Goal: Task Accomplishment & Management: Manage account settings

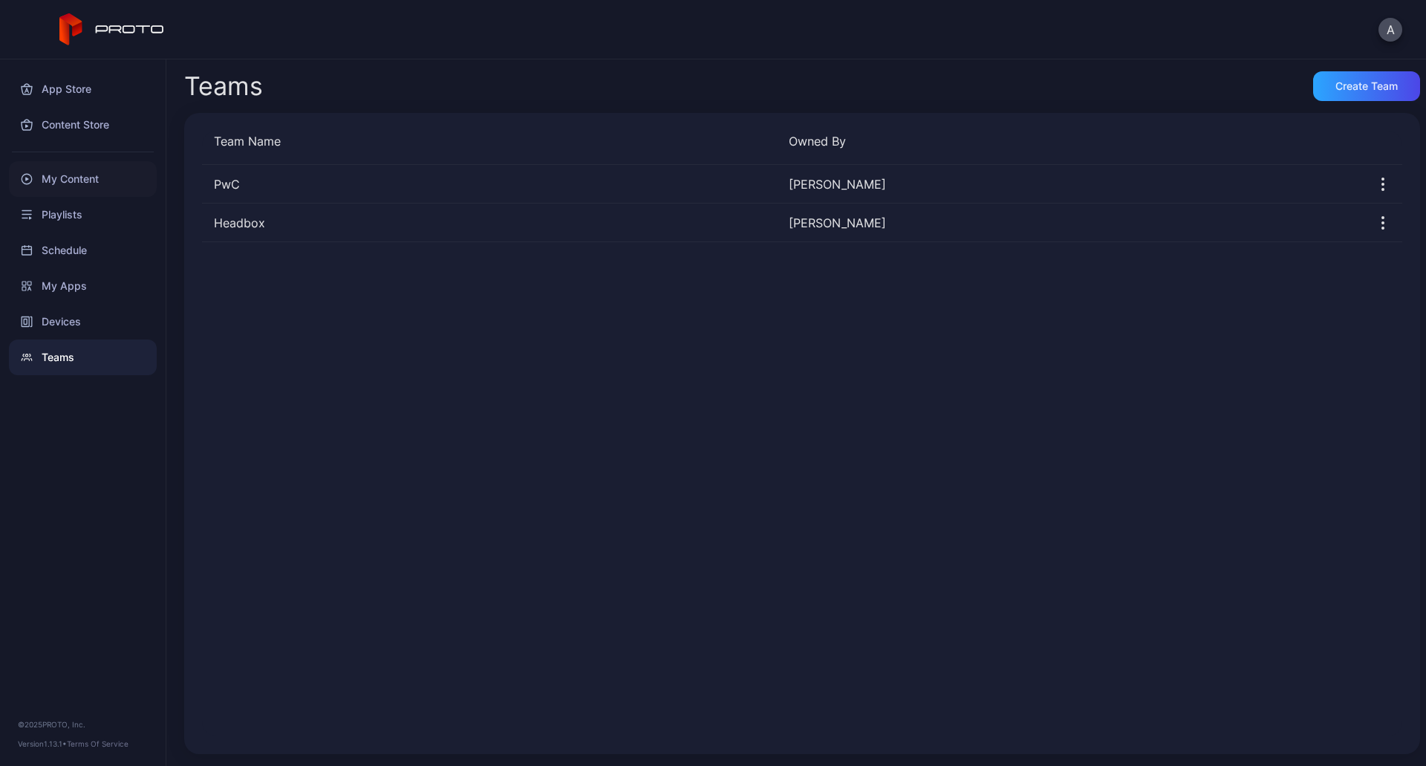
click at [66, 180] on div "My Content" at bounding box center [83, 179] width 148 height 36
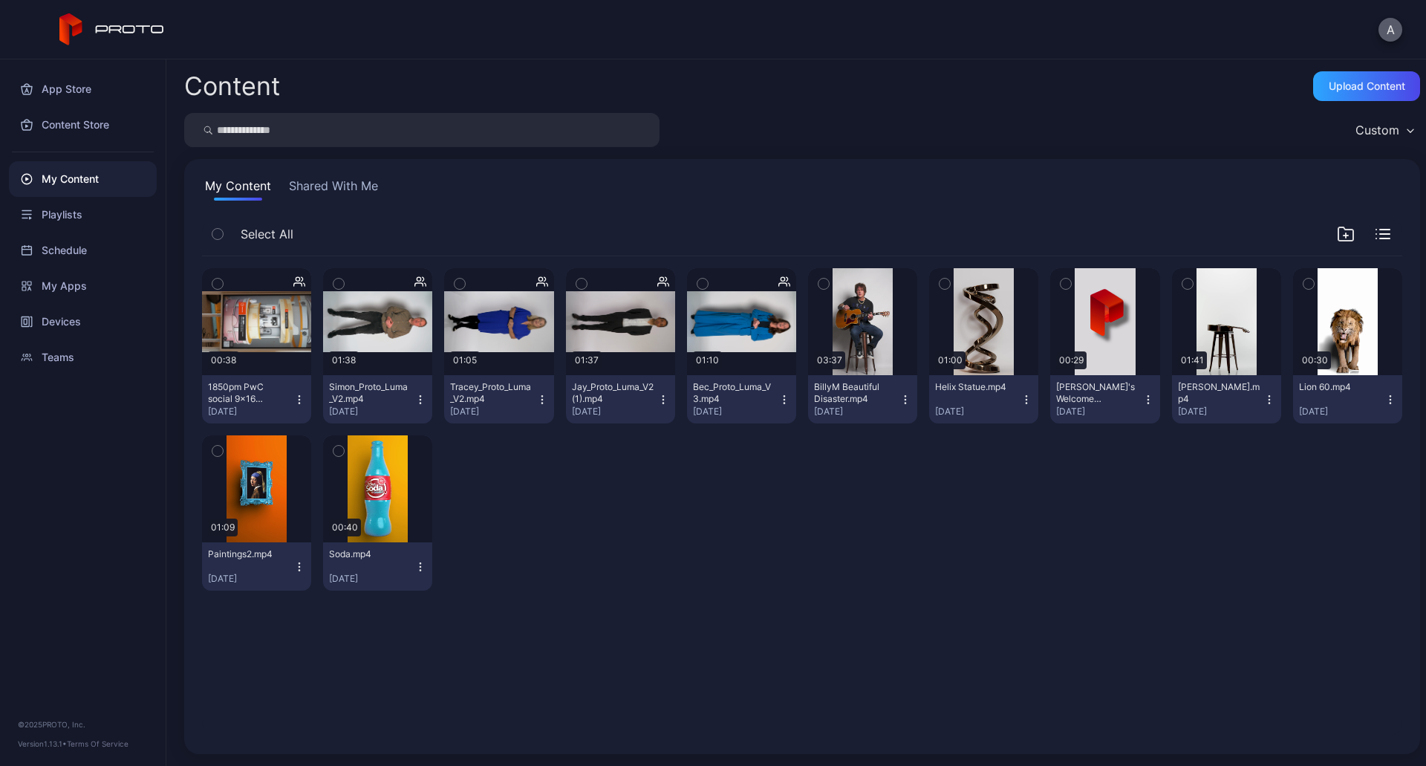
click at [1391, 30] on button "A" at bounding box center [1391, 30] width 24 height 24
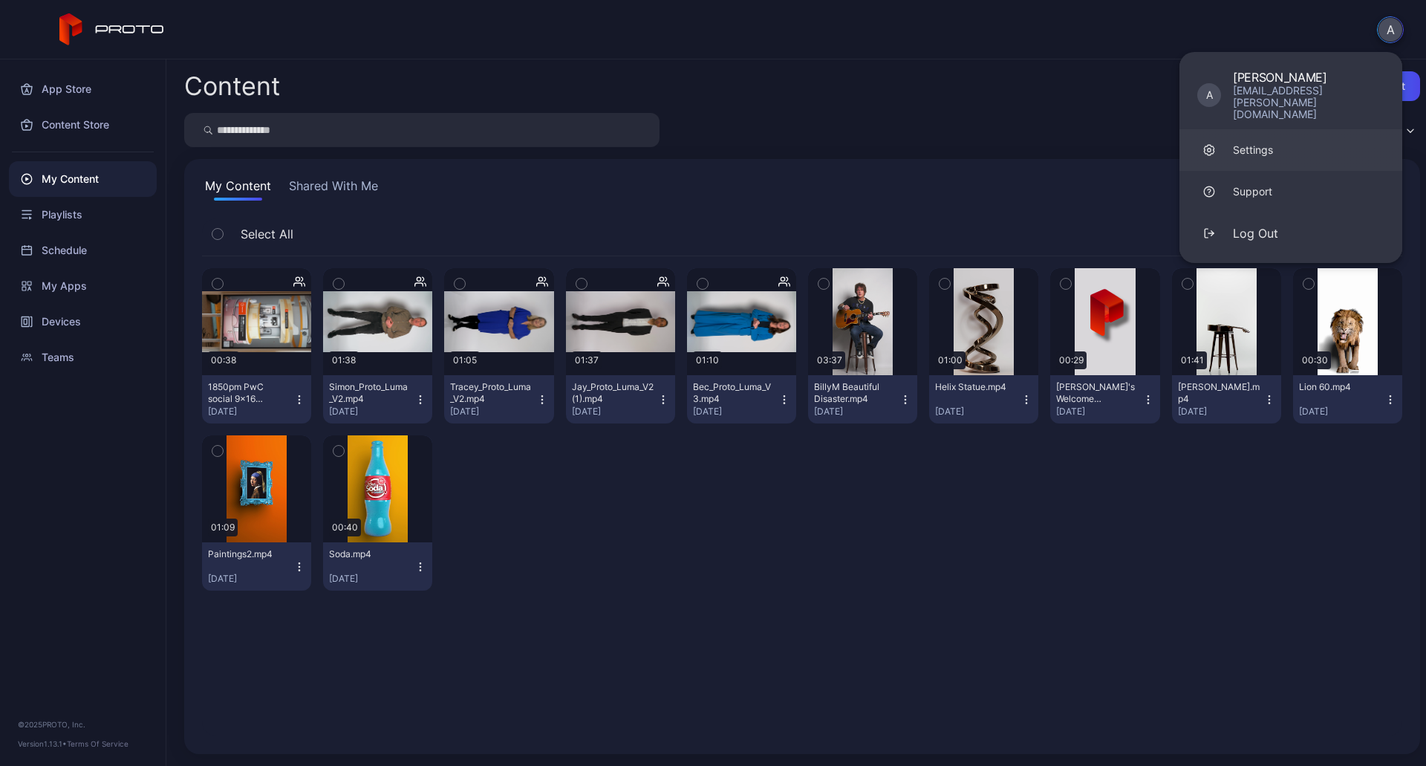
click at [1281, 140] on link "Settings" at bounding box center [1291, 150] width 223 height 42
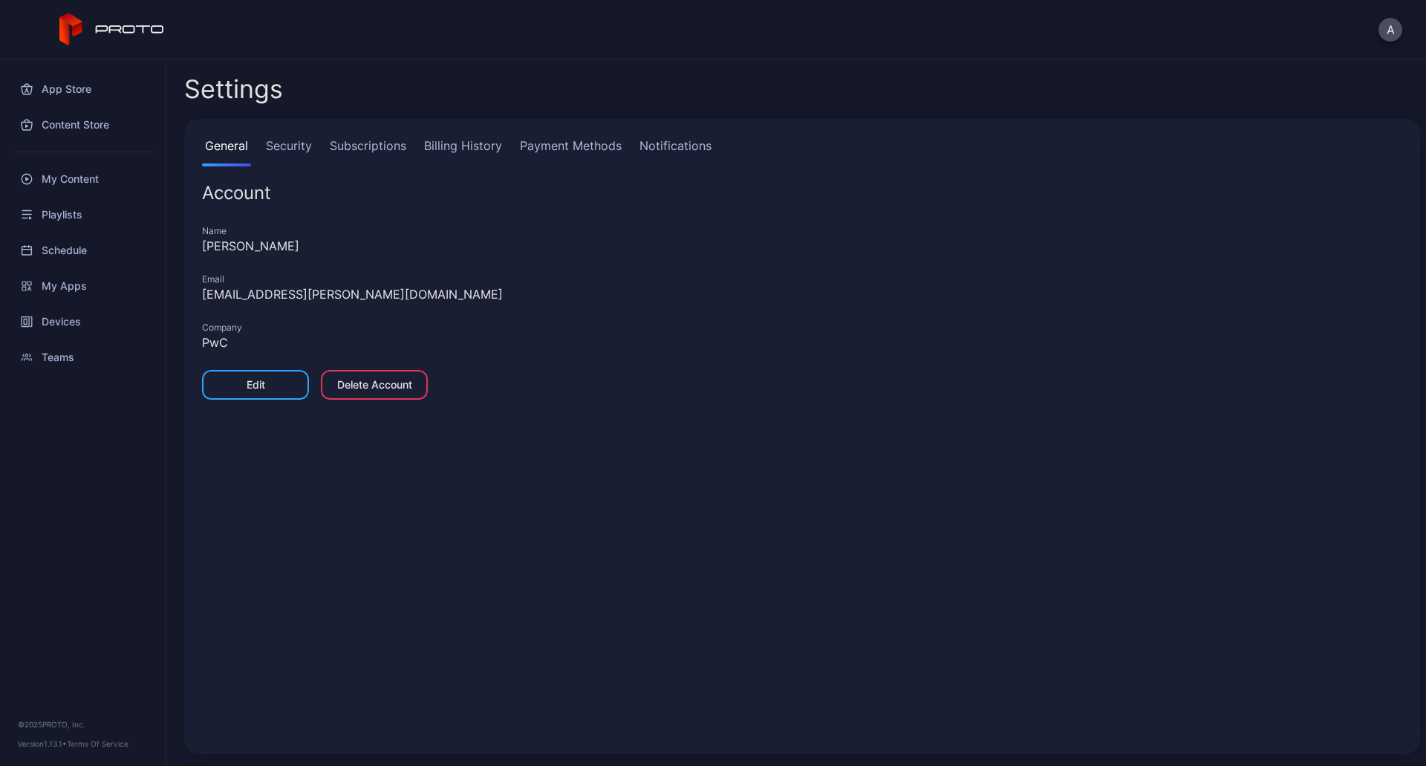
click at [380, 147] on link "Subscriptions" at bounding box center [368, 152] width 82 height 30
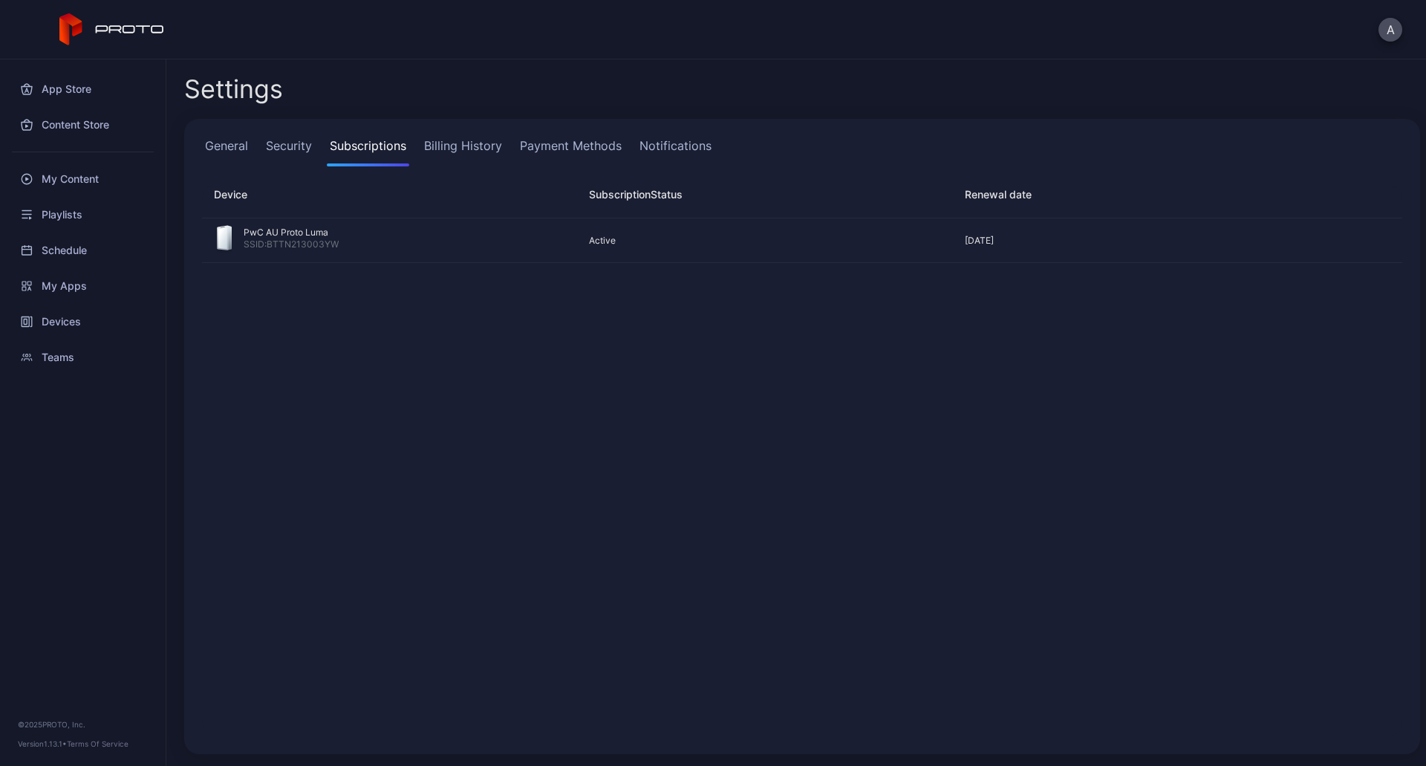
click at [459, 150] on link "Billing History" at bounding box center [463, 152] width 84 height 30
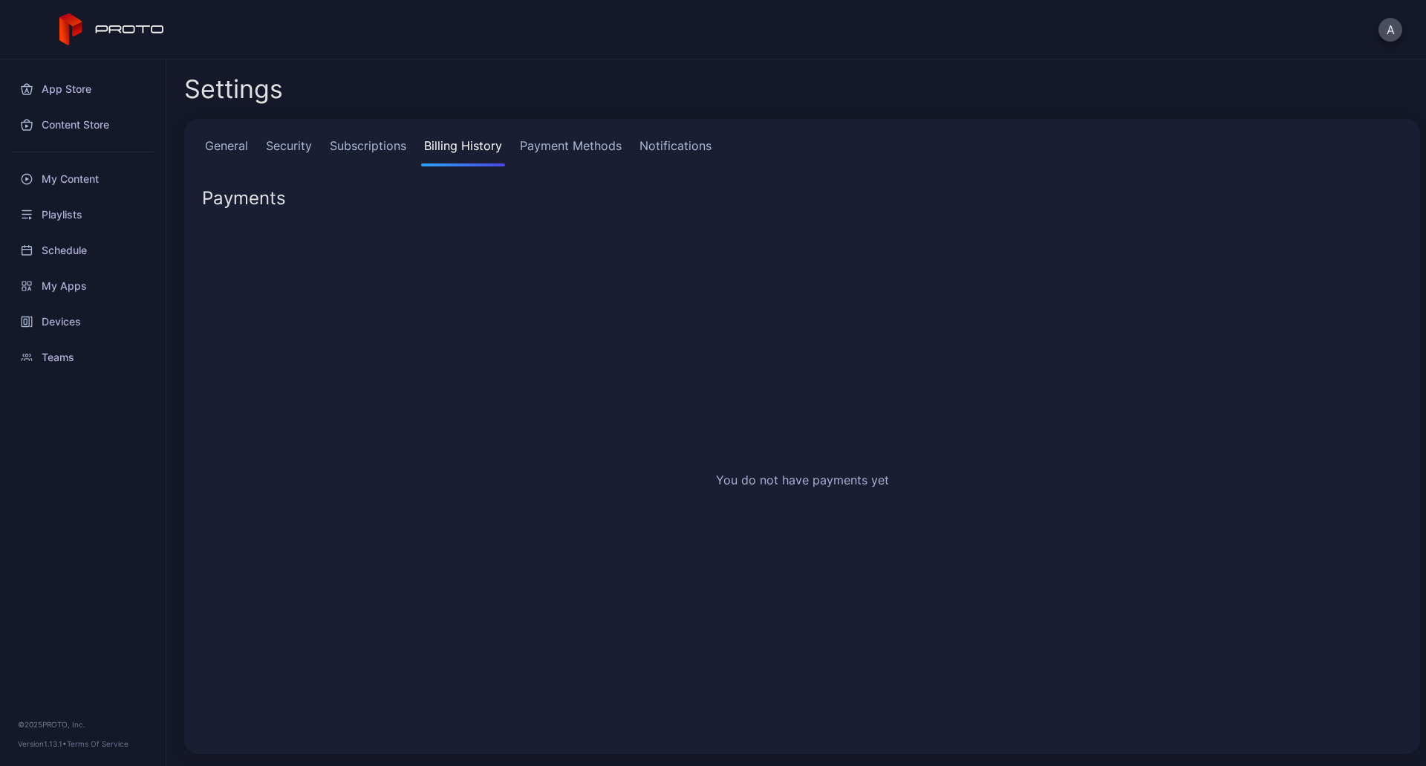
click at [533, 139] on link "Payment Methods" at bounding box center [571, 152] width 108 height 30
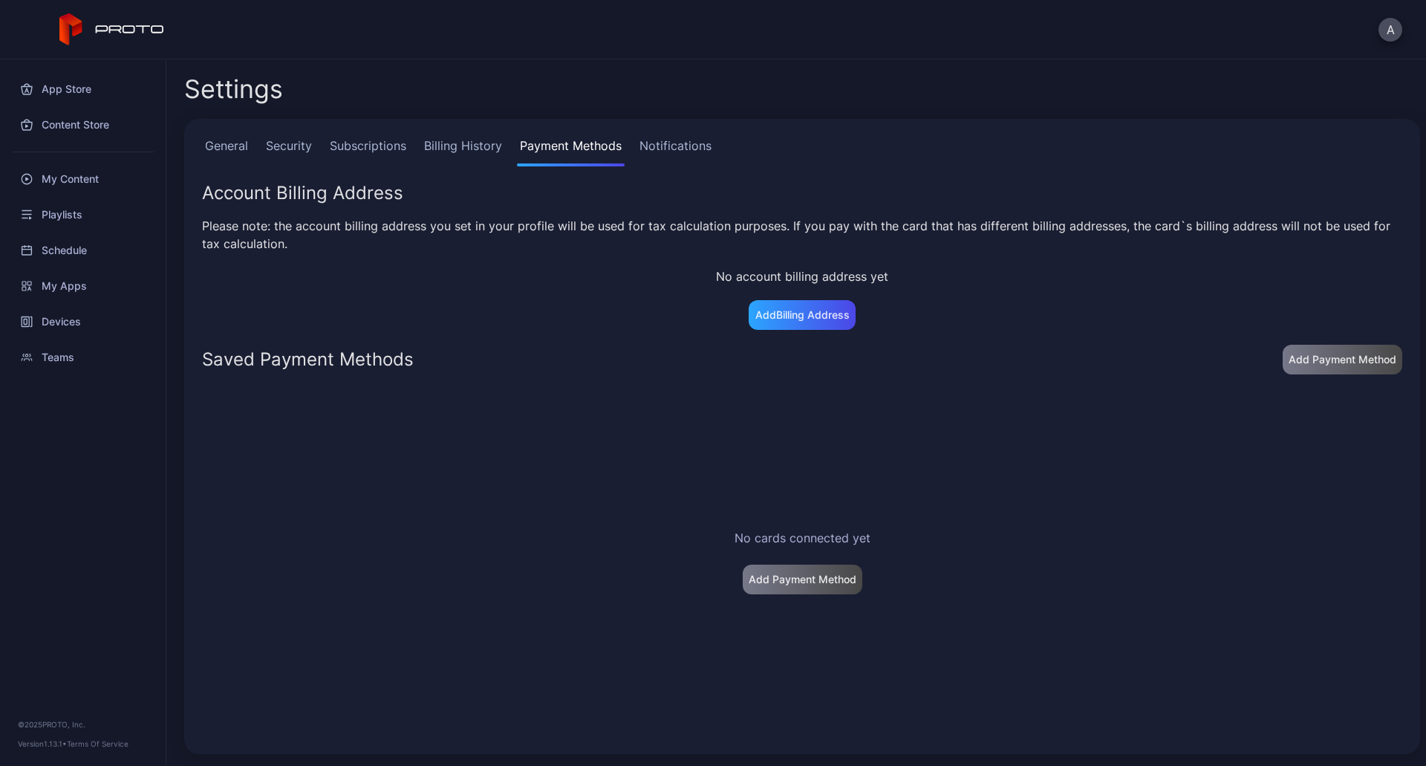
click at [470, 149] on link "Billing History" at bounding box center [463, 152] width 84 height 30
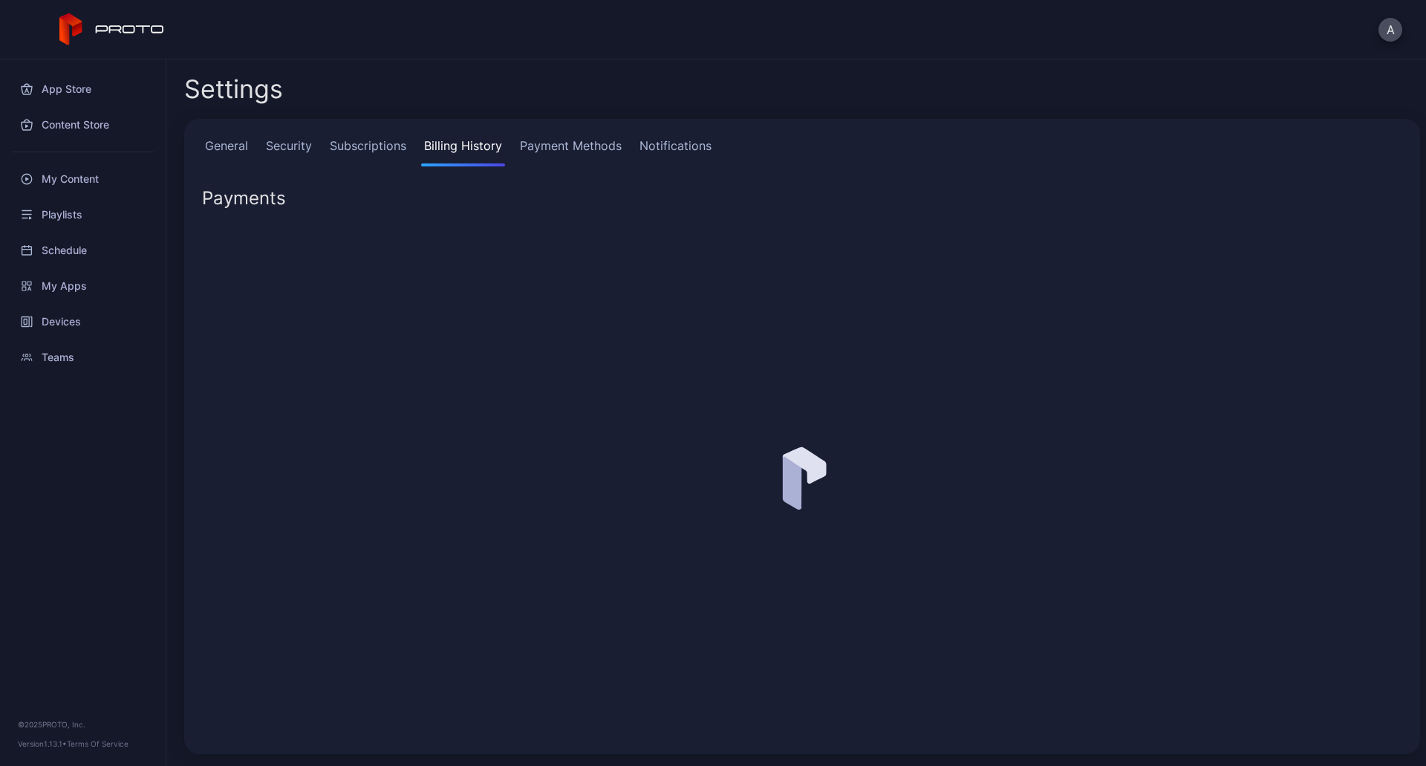
click at [387, 149] on link "Subscriptions" at bounding box center [368, 152] width 82 height 30
